Goal: Task Accomplishment & Management: Use online tool/utility

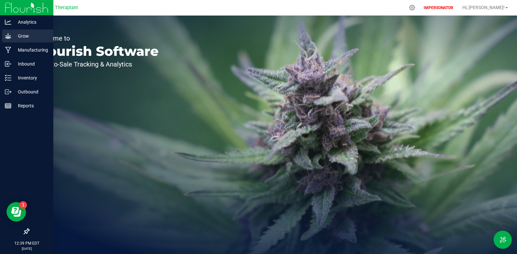
click at [15, 37] on p "Grow" at bounding box center [30, 36] width 39 height 8
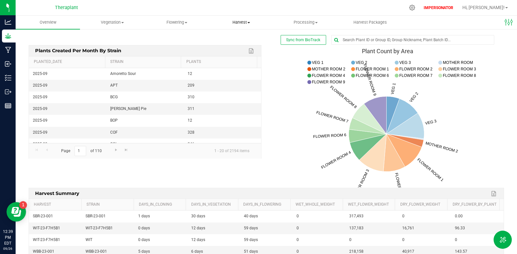
click at [243, 24] on span "Harvest" at bounding box center [241, 22] width 64 height 6
click at [238, 46] on span "Harvested plants" at bounding box center [235, 47] width 53 height 6
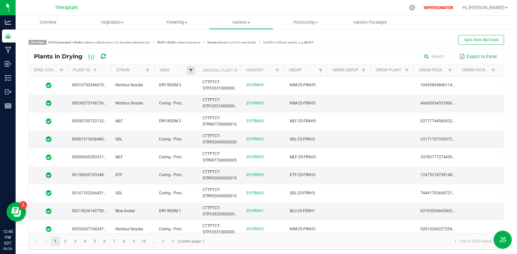
click at [190, 69] on span at bounding box center [190, 70] width 5 height 5
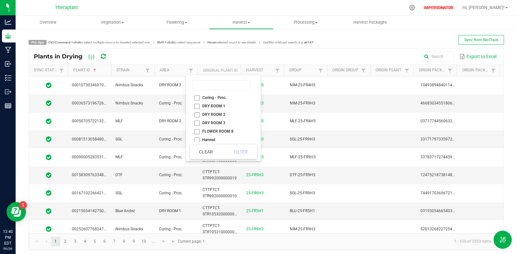
click at [215, 57] on div "Export to Excel" at bounding box center [307, 56] width 381 height 11
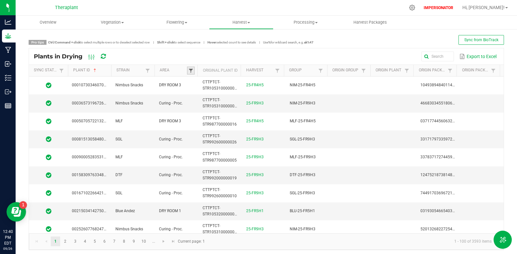
click at [191, 70] on span at bounding box center [190, 70] width 5 height 5
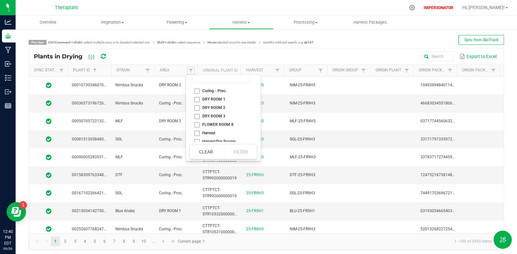
scroll to position [10, 0]
click at [197, 129] on li "Harvest" at bounding box center [221, 129] width 63 height 8
checkbox input "true"
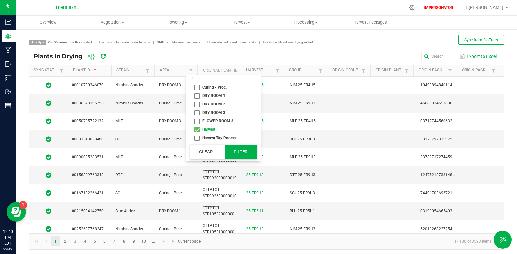
click at [244, 155] on button "Filter" at bounding box center [240, 152] width 32 height 14
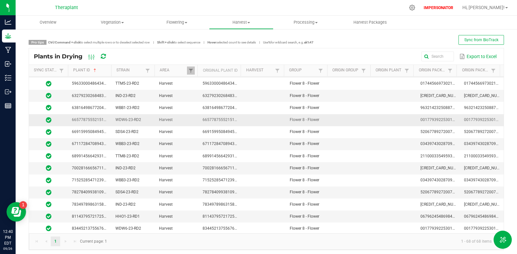
scroll to position [660, 0]
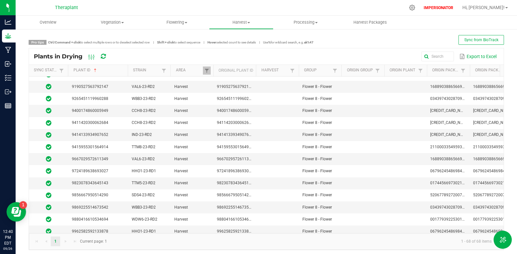
click at [126, 72] on span at bounding box center [127, 121] width 2 height 113
